Goal: Register for event/course

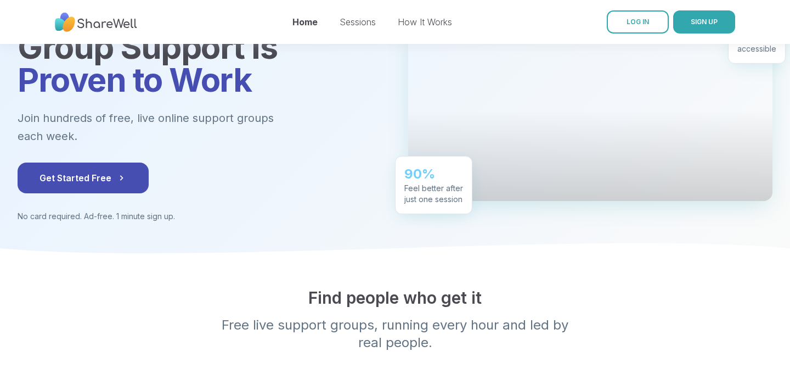
scroll to position [119, 0]
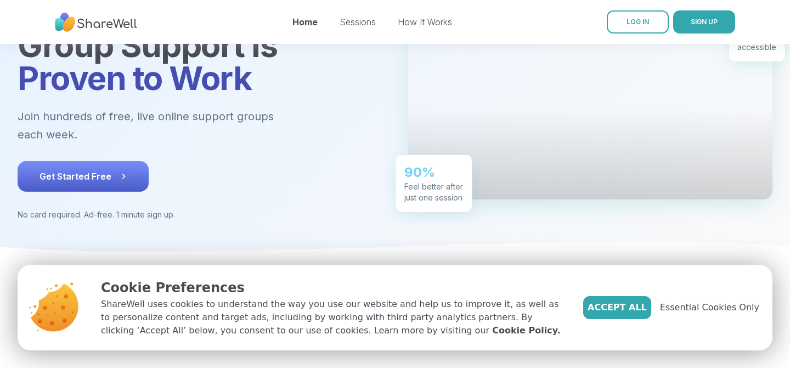
click at [130, 161] on button "Get Started Free" at bounding box center [83, 176] width 131 height 31
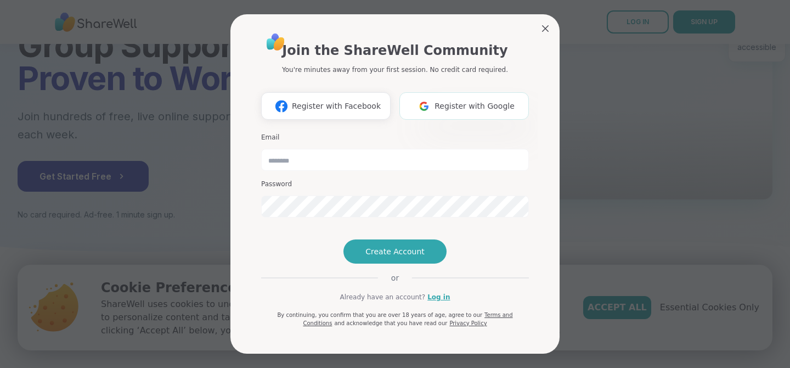
click at [427, 96] on img at bounding box center [424, 106] width 21 height 20
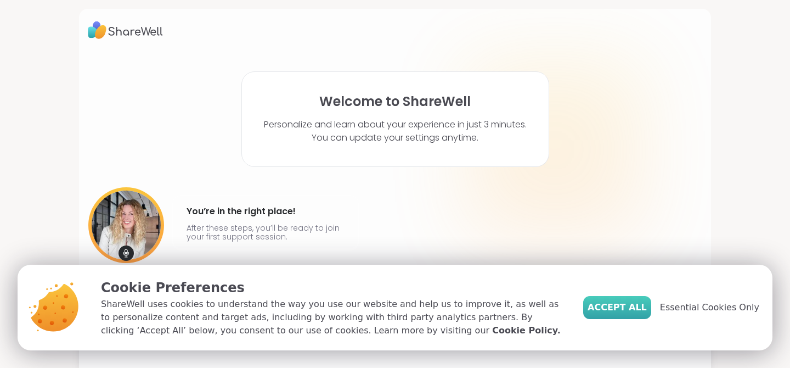
click at [602, 303] on button "Accept All" at bounding box center [617, 307] width 68 height 23
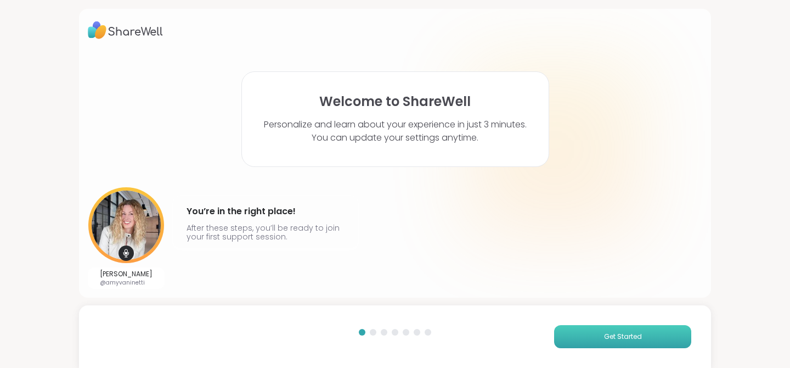
click at [618, 342] on button "Get Started" at bounding box center [622, 336] width 137 height 23
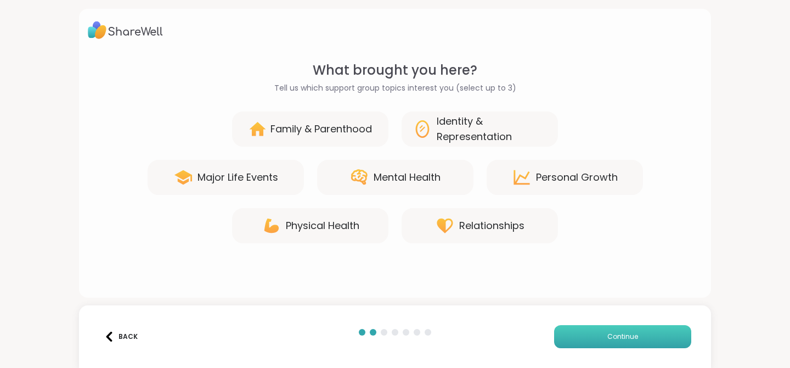
click at [618, 342] on button "Continue" at bounding box center [622, 336] width 137 height 23
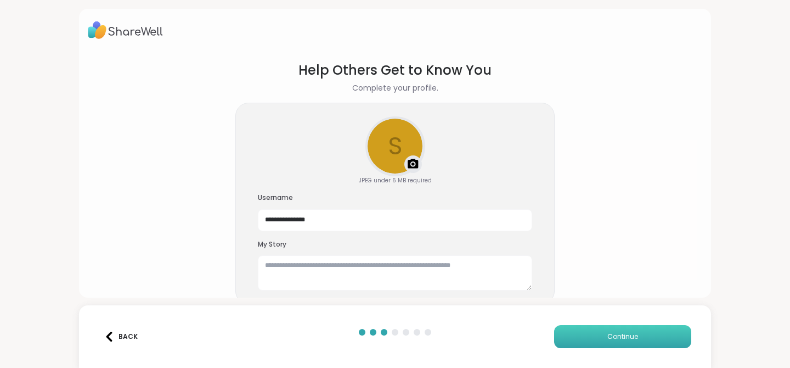
click at [618, 342] on button "Continue" at bounding box center [622, 336] width 137 height 23
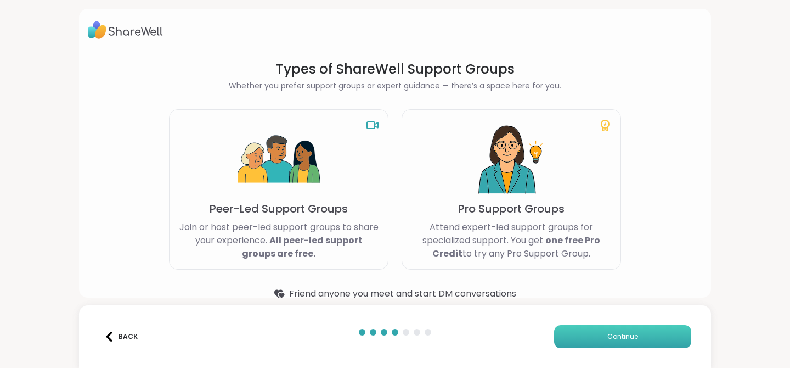
click at [617, 341] on button "Continue" at bounding box center [622, 336] width 137 height 23
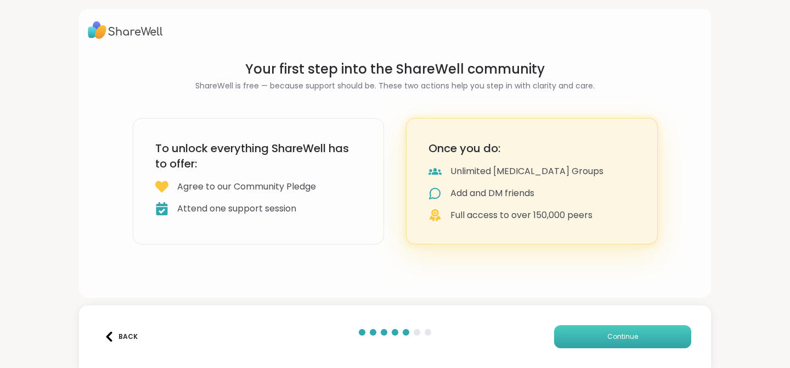
click at [617, 341] on button "Continue" at bounding box center [622, 336] width 137 height 23
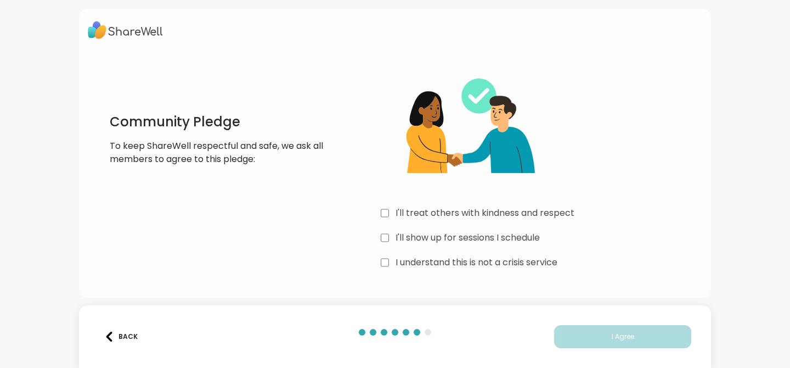
click at [378, 217] on div "Community Pledge To keep ShareWell respectful and safe, we ask all members to a…" at bounding box center [395, 165] width 614 height 211
click at [380, 261] on div "Community Pledge To keep ShareWell respectful and safe, we ask all members to a…" at bounding box center [395, 165] width 614 height 211
click at [385, 269] on div "I'll treat others with kindness and respect I'll show up for sessions I schedul…" at bounding box center [541, 165] width 321 height 211
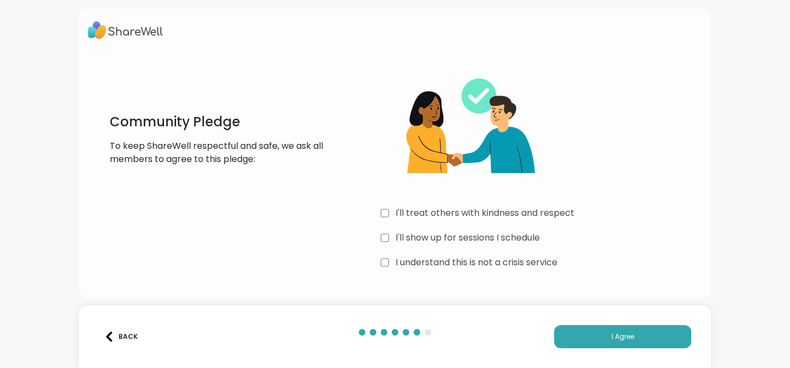
click at [590, 362] on div "Back I Agree" at bounding box center [395, 336] width 632 height 63
click at [591, 347] on button "I Agree" at bounding box center [622, 336] width 137 height 23
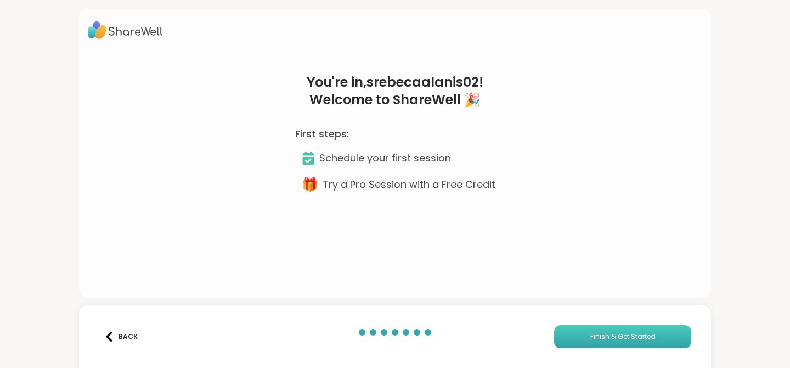
click at [577, 346] on button "Finish & Get Started" at bounding box center [622, 336] width 137 height 23
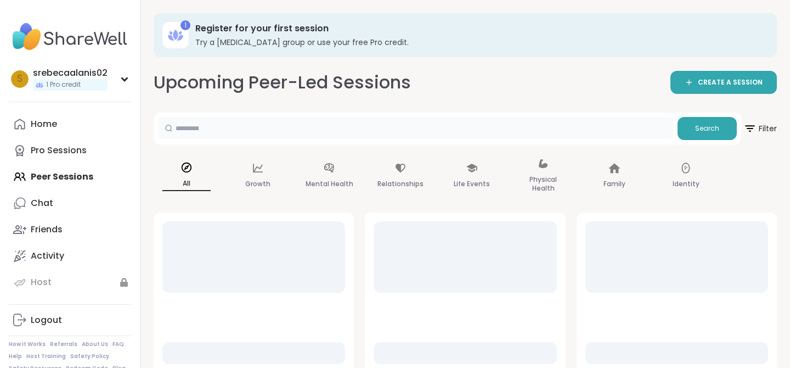
click at [439, 126] on input "text" at bounding box center [415, 128] width 515 height 22
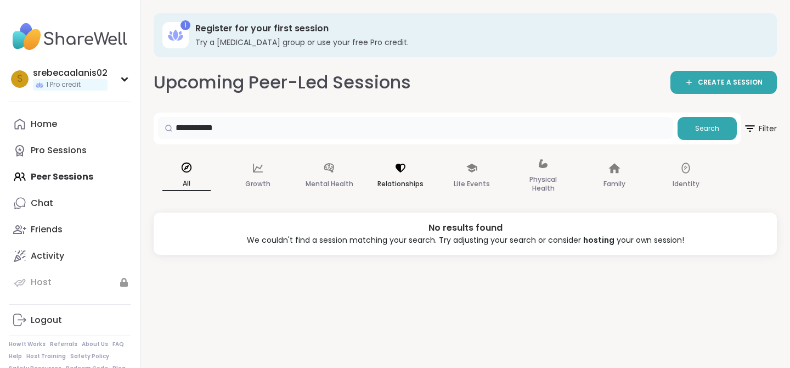
scroll to position [3, 0]
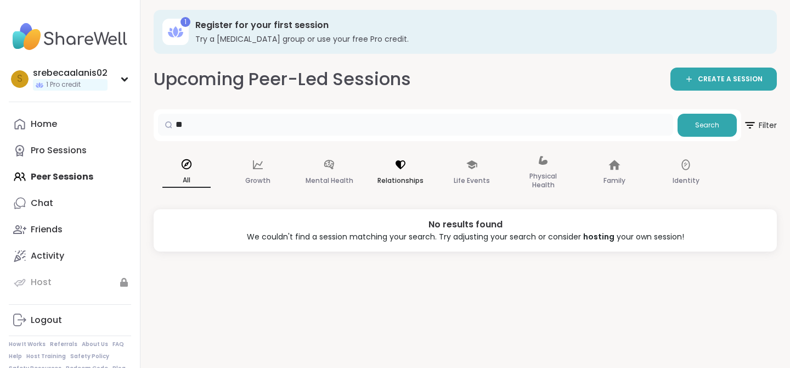
type input "*"
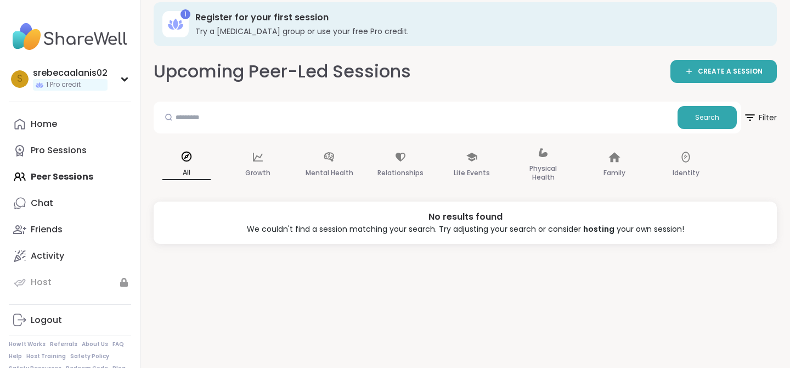
click at [199, 161] on div "All" at bounding box center [187, 165] width 66 height 55
click at [189, 165] on div "All" at bounding box center [187, 165] width 66 height 55
click at [253, 160] on icon at bounding box center [258, 157] width 12 height 12
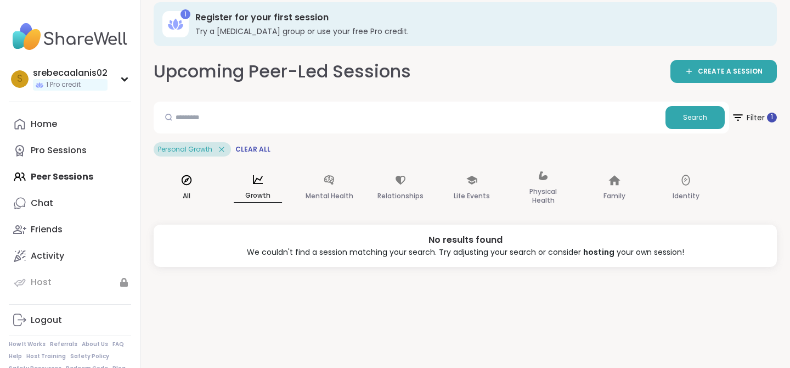
click at [185, 180] on icon at bounding box center [187, 180] width 10 height 10
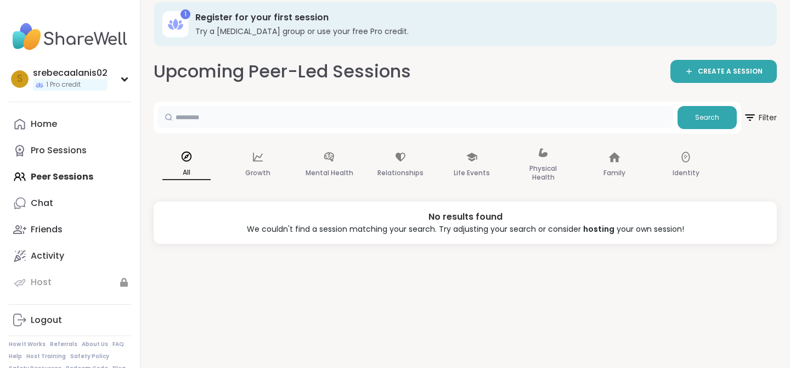
click at [244, 125] on input "text" at bounding box center [415, 117] width 515 height 22
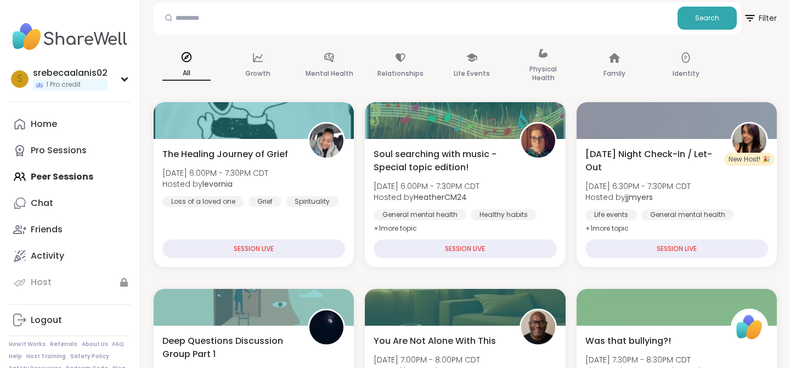
scroll to position [114, 0]
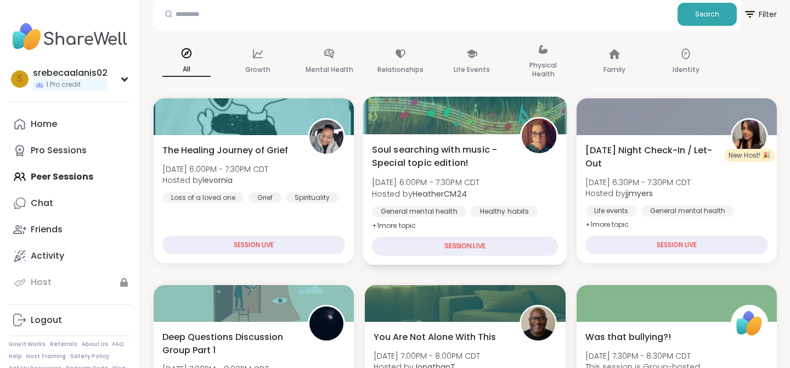
click at [401, 154] on span "Soul searching with music -Special topic edition!" at bounding box center [440, 156] width 136 height 27
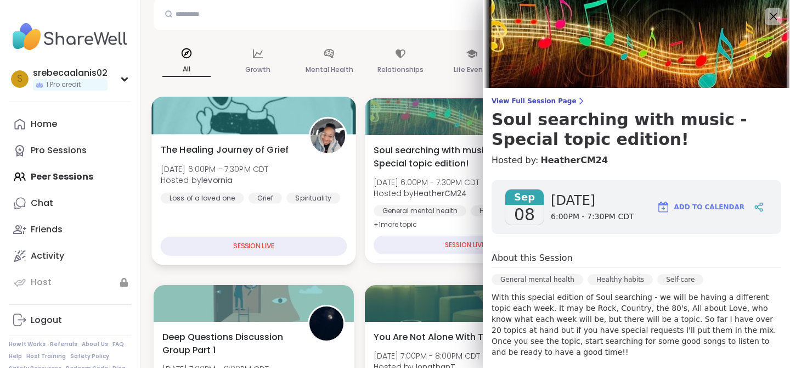
click at [307, 193] on div "Spirituality" at bounding box center [313, 197] width 54 height 11
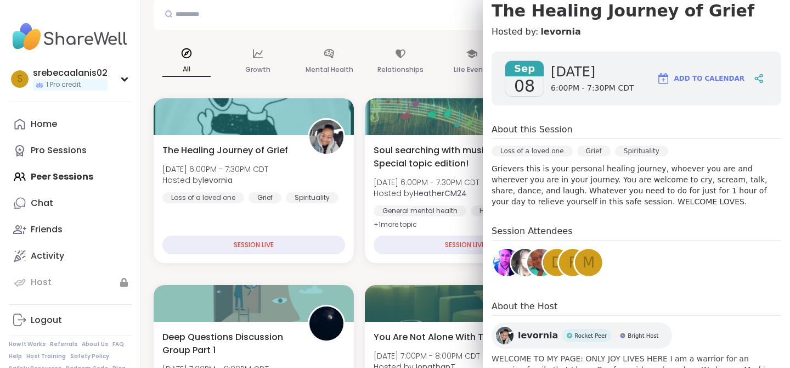
scroll to position [175, 0]
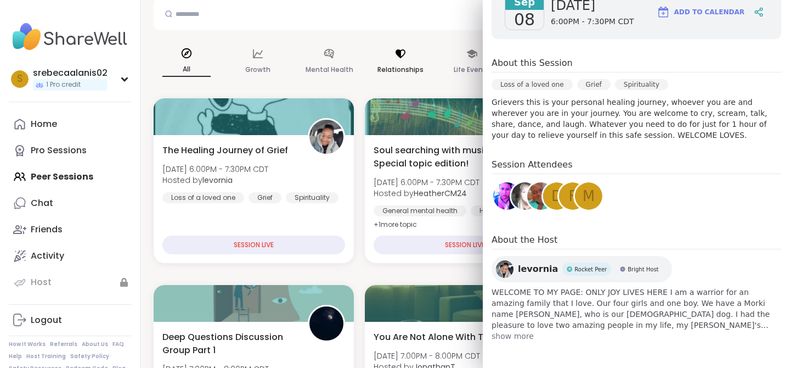
click at [372, 89] on div "Relationships" at bounding box center [401, 62] width 66 height 55
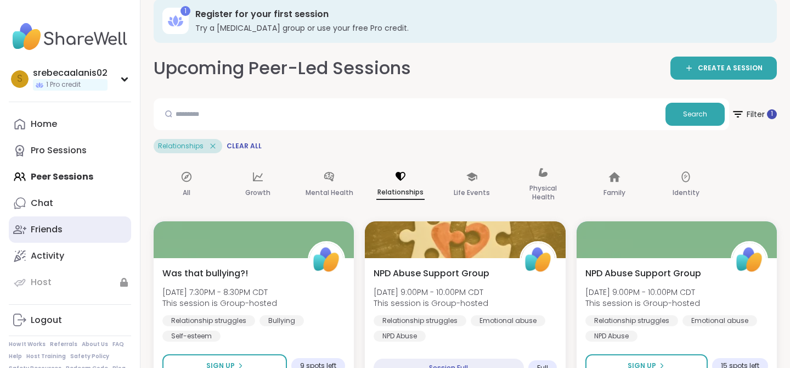
scroll to position [18, 0]
